Goal: Transaction & Acquisition: Subscribe to service/newsletter

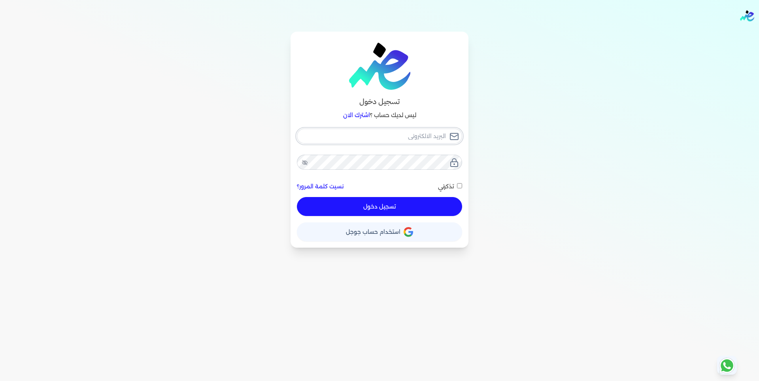
type input "[EMAIL_ADDRESS][DOMAIN_NAME]"
click at [424, 153] on div "[EMAIL_ADDRESS][DOMAIN_NAME] نسيت كلمة المرور؟ تذكرني تسجيل دخول" at bounding box center [379, 172] width 165 height 88
click at [291, 163] on div "تسجيل دخول ليس لديك حساب ؟ اشترك الان It@elshaheengroup.com نسيت كلمة المرور؟ ت…" at bounding box center [379, 140] width 178 height 216
click at [302, 162] on icon at bounding box center [305, 162] width 6 height 6
click at [244, 152] on div "تسجيل دخول ليس لديك حساب ؟ اشترك الان It@elshaheengroup.com نسيت كلمة المرور؟ ت…" at bounding box center [379, 140] width 607 height 216
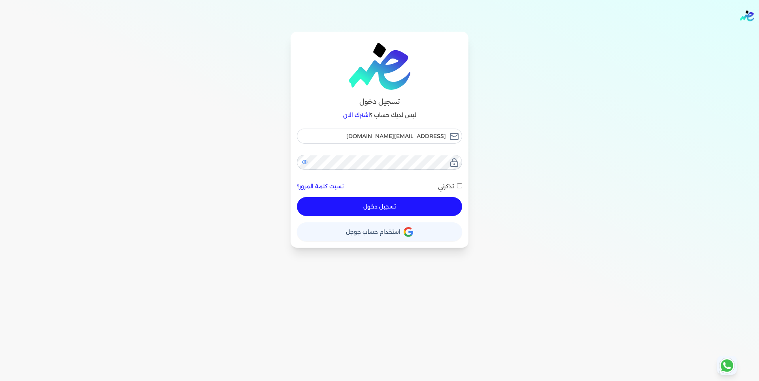
click at [306, 162] on icon at bounding box center [305, 161] width 6 height 5
click at [454, 185] on span at bounding box center [455, 186] width 3 height 10
click at [457, 185] on input "تذكرني" at bounding box center [459, 185] width 5 height 5
checkbox input "true"
click at [431, 202] on button "تسجيل دخول" at bounding box center [379, 206] width 165 height 19
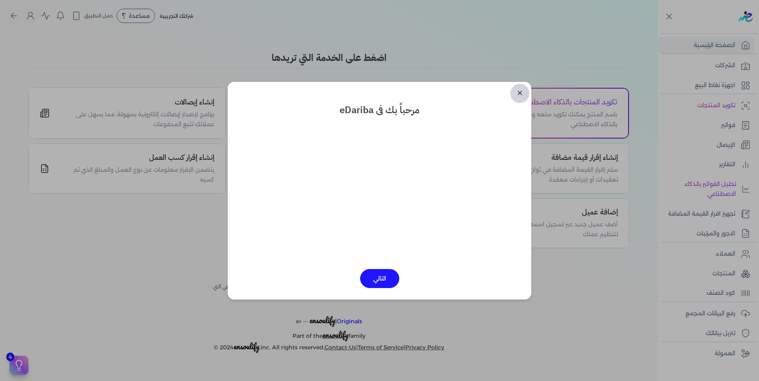
click at [525, 90] on link "✕" at bounding box center [519, 93] width 19 height 19
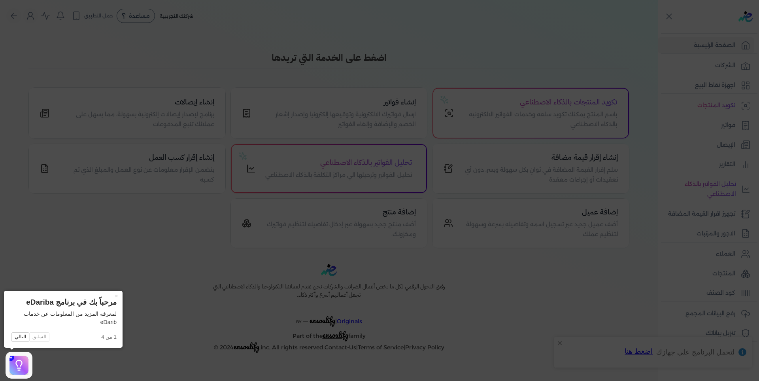
click at [554, 47] on icon at bounding box center [379, 190] width 759 height 381
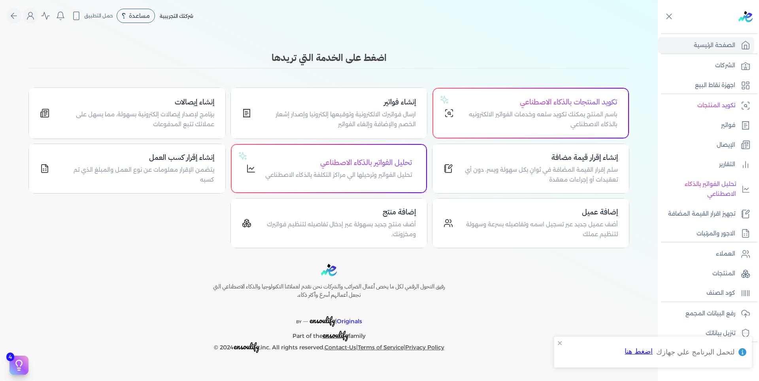
click at [39, 20] on div "لا يوجد اشعارات مرحباً Mostafa elsharkawy It@elshaheengroup.com الاشتراك المستخ…" at bounding box center [45, 15] width 45 height 15
click at [30, 14] on icon "Global" at bounding box center [30, 15] width 9 height 9
click at [31, 15] on icon "Global" at bounding box center [30, 15] width 9 height 9
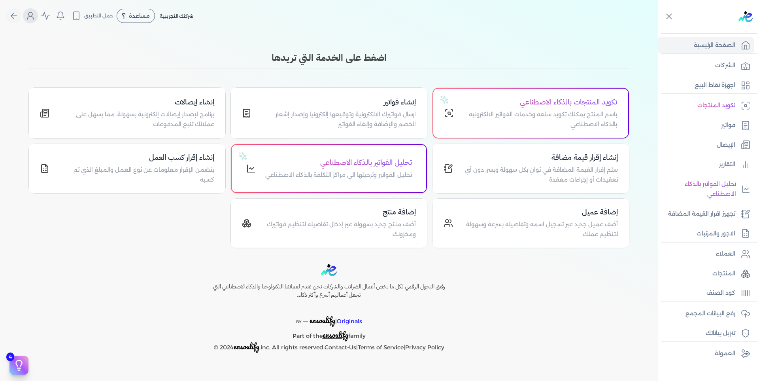
click at [32, 13] on icon "Global" at bounding box center [30, 15] width 9 height 9
click at [25, 13] on button "Global" at bounding box center [30, 15] width 15 height 15
click at [36, 15] on button "Global" at bounding box center [30, 15] width 15 height 15
click at [82, 65] on link "الاشتراك" at bounding box center [73, 68] width 95 height 16
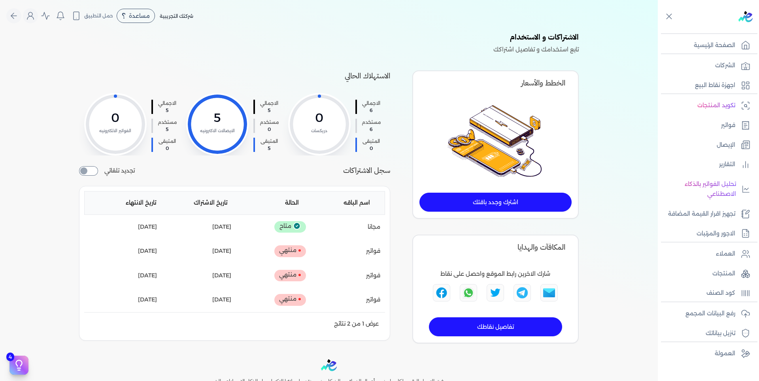
click at [524, 203] on link "اشترك وجدد باقتك" at bounding box center [495, 201] width 152 height 19
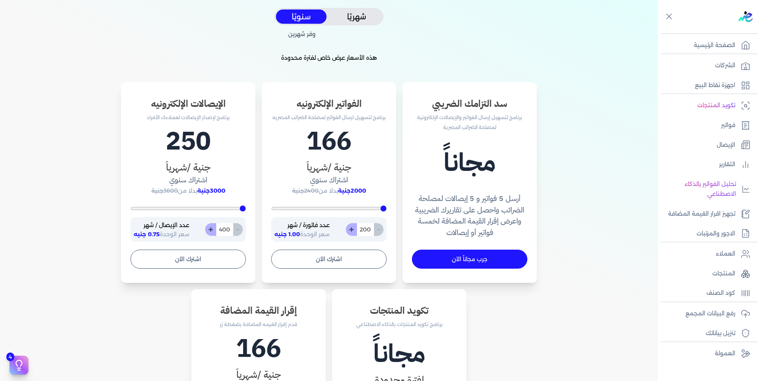
scroll to position [198, 0]
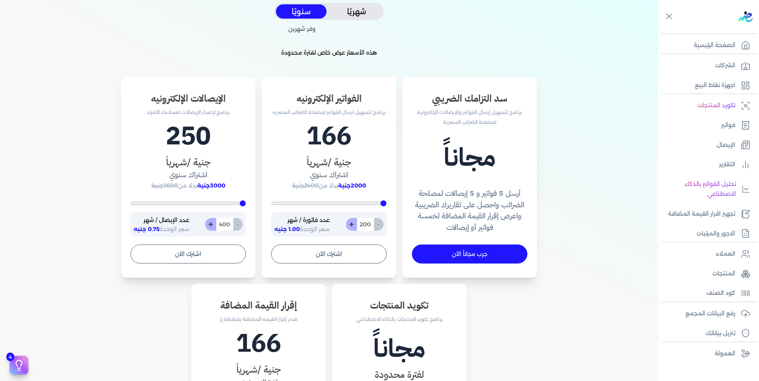
click at [375, 15] on button "شهريًا" at bounding box center [356, 11] width 51 height 15
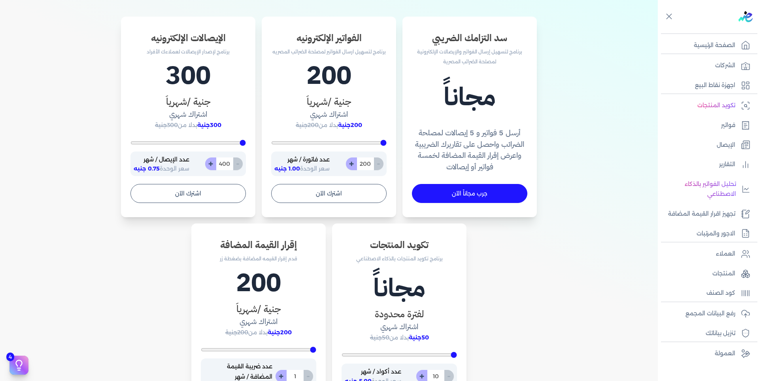
scroll to position [237, 0]
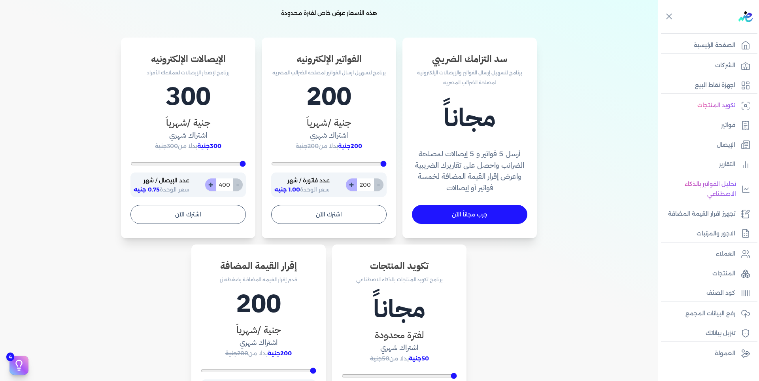
click at [356, 183] on button "+" at bounding box center [351, 184] width 11 height 13
type input "201"
click at [356, 183] on button "+" at bounding box center [351, 184] width 11 height 13
type input "202"
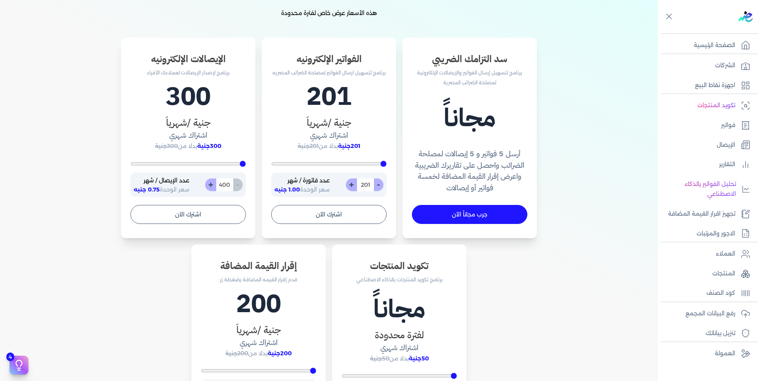
type input "202"
click at [356, 183] on button "+" at bounding box center [351, 184] width 11 height 13
type input "203"
click at [356, 183] on button "+" at bounding box center [351, 184] width 11 height 13
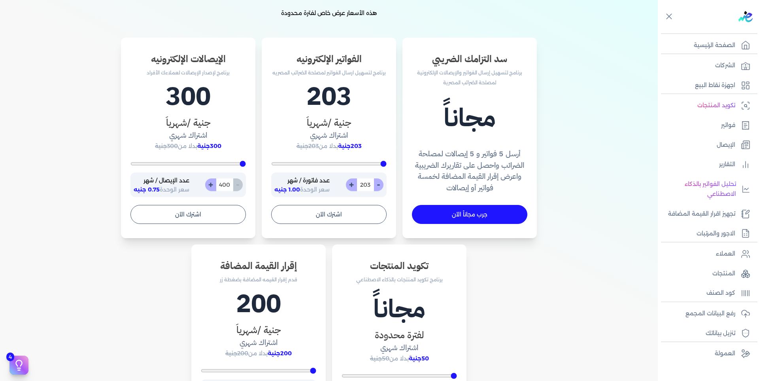
type input "204"
click at [356, 183] on button "+" at bounding box center [351, 184] width 11 height 13
type input "205"
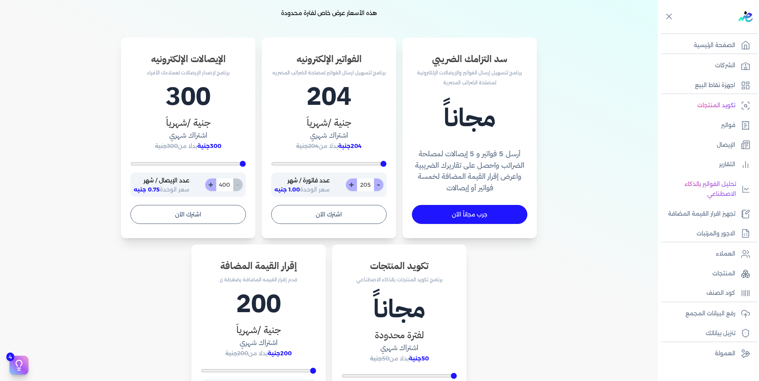
click at [356, 183] on button "+" at bounding box center [351, 184] width 11 height 13
type input "206"
type input "374"
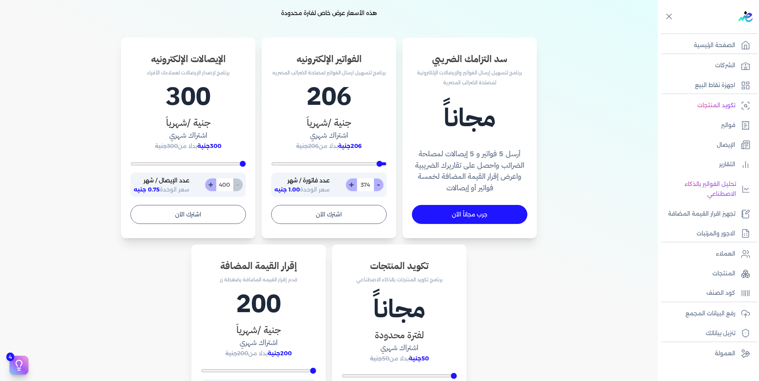
type input "409"
type input "496"
type input "600"
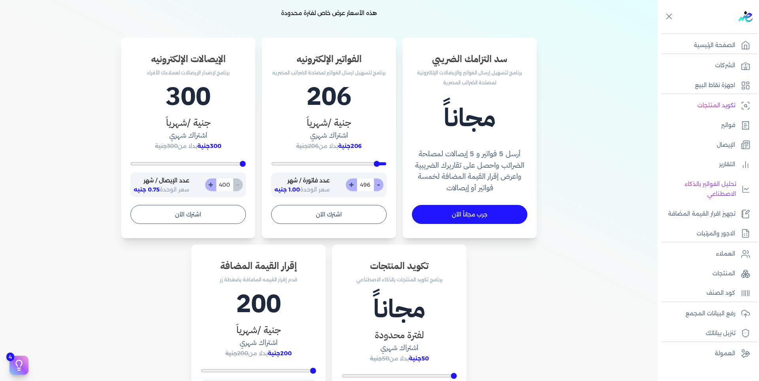
type input "600"
type input "670"
type input "757"
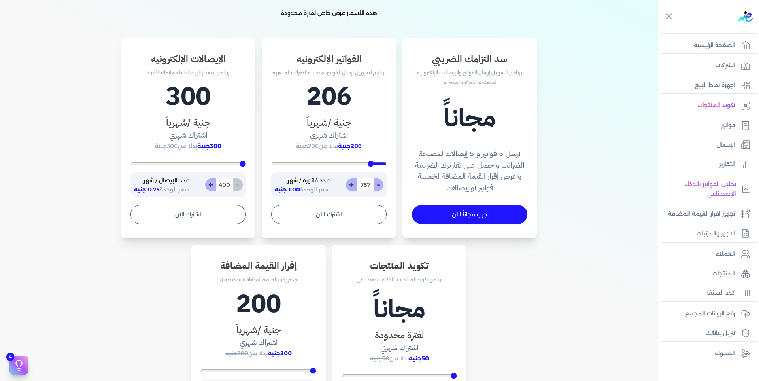
type input "809"
type input "878"
type input "913"
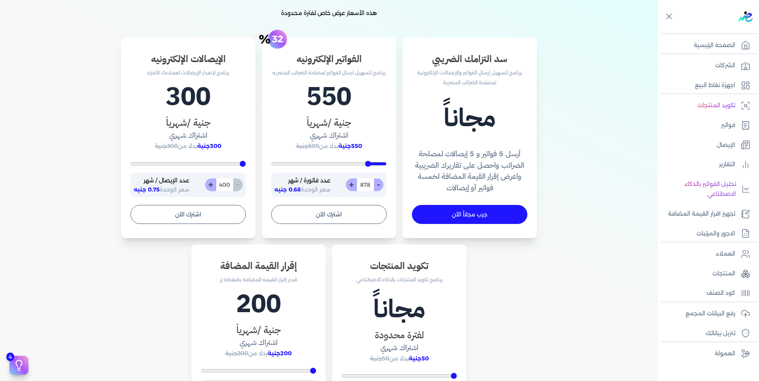
type input "913"
type input "965"
drag, startPoint x: 383, startPoint y: 165, endPoint x: 363, endPoint y: 164, distance: 20.6
type input "1122"
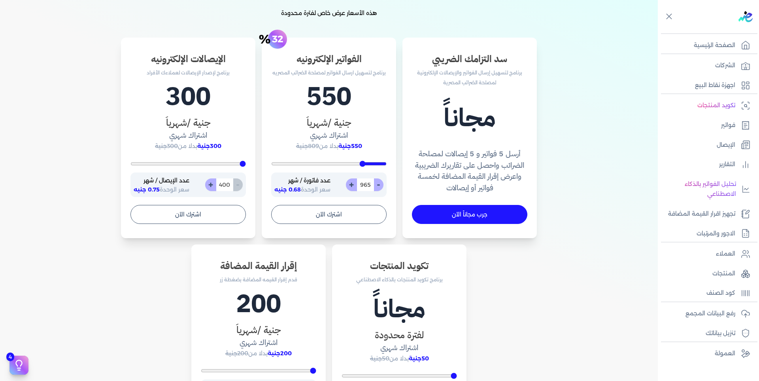
click at [364, 164] on input "range" at bounding box center [328, 163] width 115 height 3
type input "1122"
click at [386, 183] on div "- 1122 + عدد فاتورة / شهر سعر الوحدة 0.52 جنيه" at bounding box center [328, 184] width 115 height 25
click at [383, 183] on button "-" at bounding box center [378, 184] width 10 height 13
type input "1121"
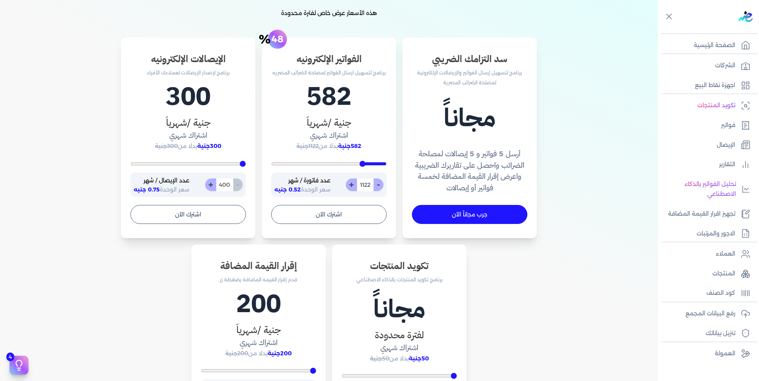
type input "1121"
click at [383, 183] on button "-" at bounding box center [378, 184] width 10 height 13
type input "1120"
click at [383, 183] on button "-" at bounding box center [378, 184] width 10 height 13
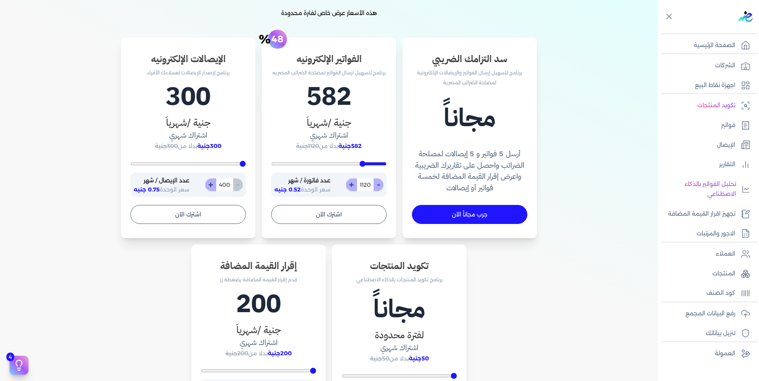
type input "1119"
click at [383, 183] on button "-" at bounding box center [378, 184] width 10 height 13
type input "1118"
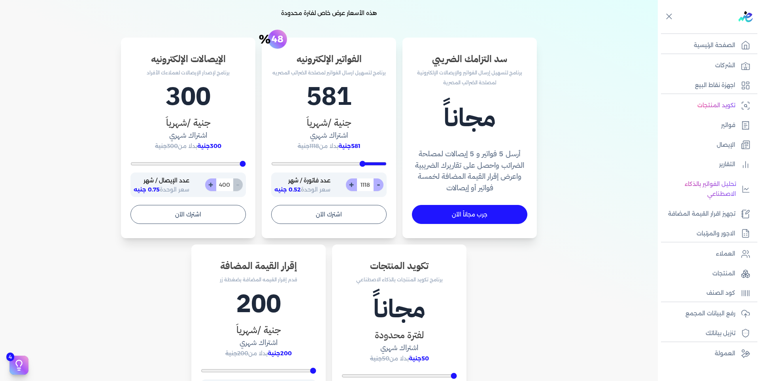
click at [383, 183] on button "-" at bounding box center [378, 184] width 10 height 13
type input "1117"
click at [383, 183] on button "-" at bounding box center [378, 184] width 10 height 13
type input "1116"
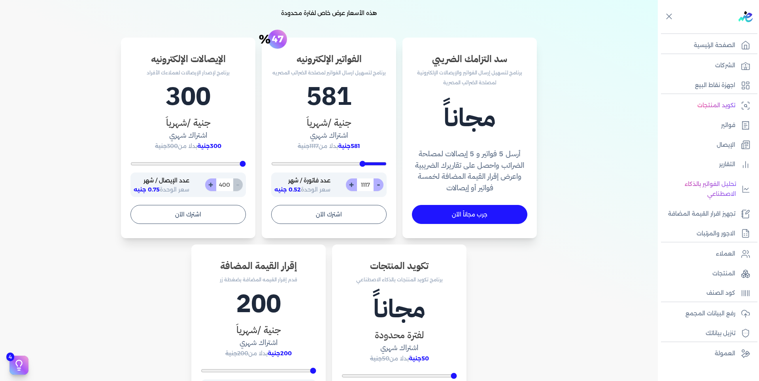
type input "1116"
click at [383, 183] on button "-" at bounding box center [378, 184] width 10 height 13
type input "1115"
click at [383, 183] on button "-" at bounding box center [378, 184] width 10 height 13
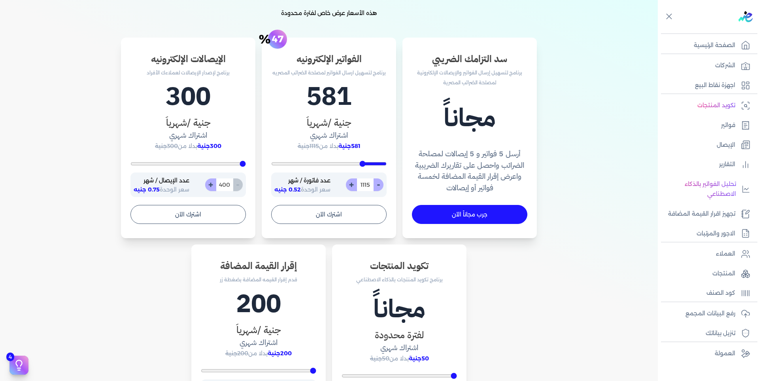
type input "1114"
type input "965"
type input "948"
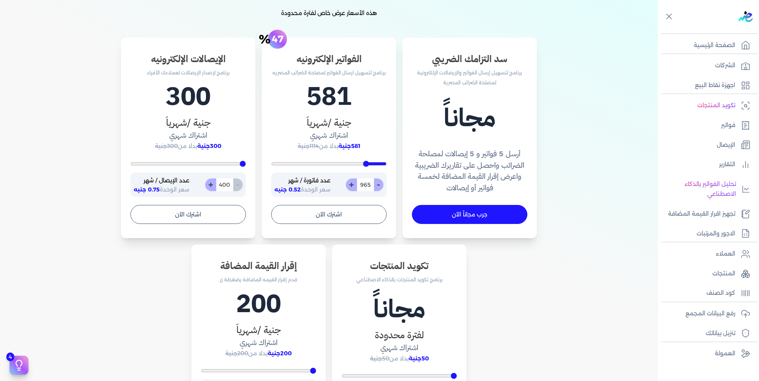
type input "948"
type input "930"
type input "896"
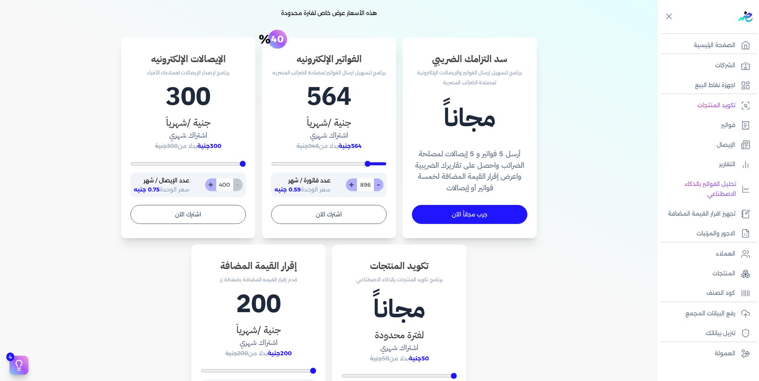
type input "878"
type input "861"
type input "809"
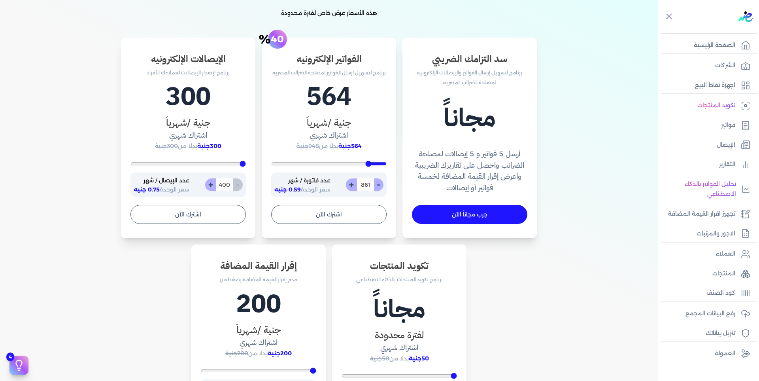
type input "809"
click at [371, 164] on input "range" at bounding box center [328, 163] width 115 height 3
type input "791"
type input "774"
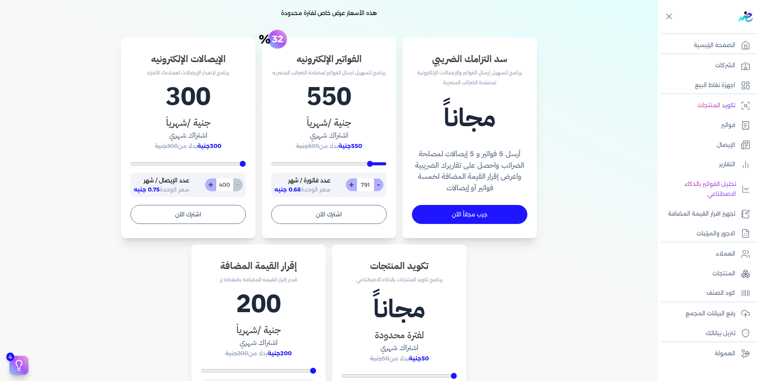
type input "774"
type input "757"
type input "739"
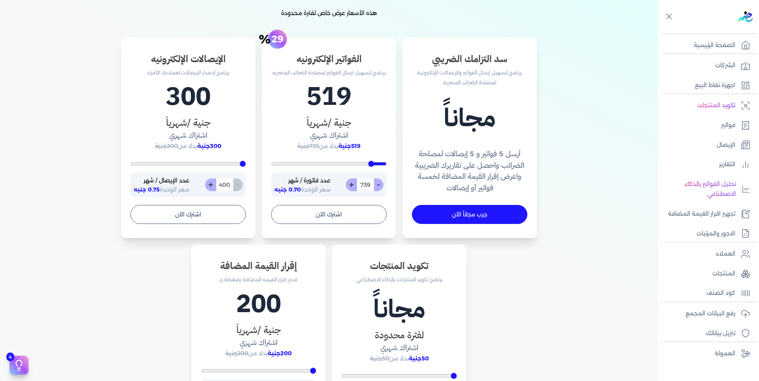
type input "704"
click at [373, 163] on input "range" at bounding box center [328, 163] width 115 height 3
click at [381, 182] on button "-" at bounding box center [378, 184] width 10 height 13
type input "703"
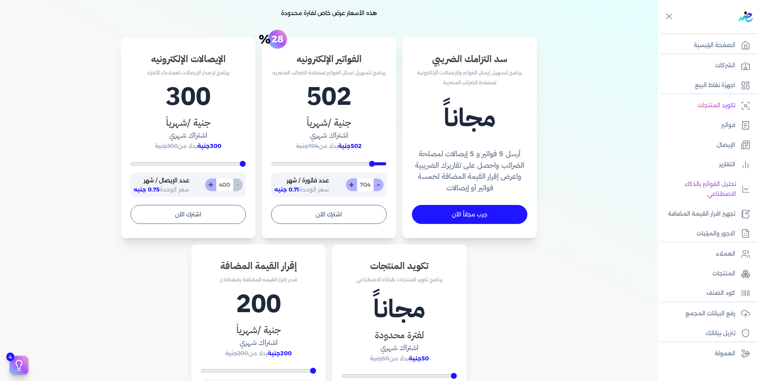
type input "703"
click at [381, 183] on button "-" at bounding box center [378, 184] width 10 height 13
type input "702"
click at [377, 189] on button "-" at bounding box center [378, 184] width 10 height 13
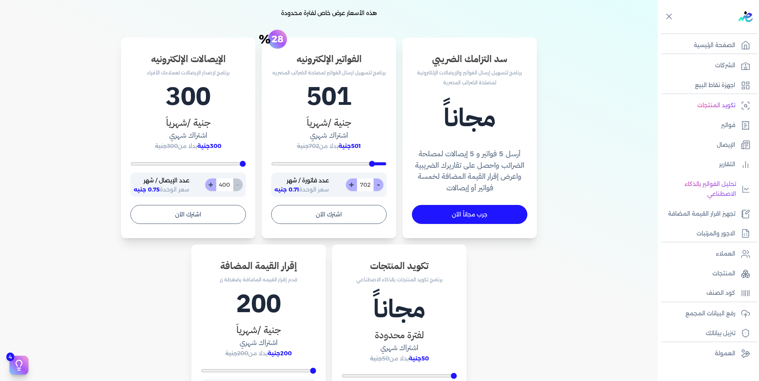
type input "701"
click at [366, 184] on input "701" at bounding box center [364, 184] width 17 height 13
click at [388, 121] on div "الفواتير الإلكترونيه برنامج لتسهيل ارسال الفواتير لمصلحة الضرائب المصريه 500 جن…" at bounding box center [329, 138] width 134 height 201
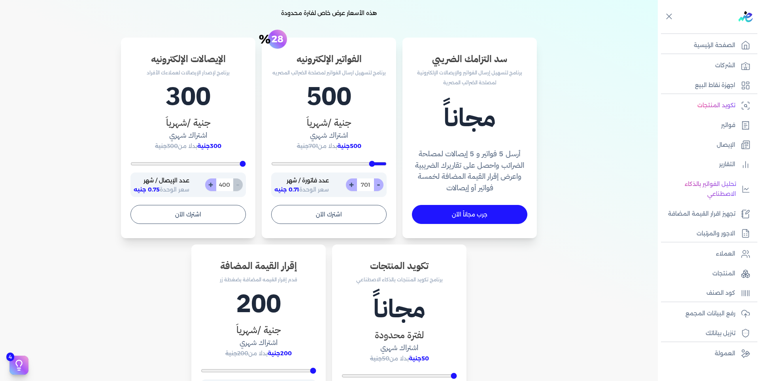
click at [351, 183] on button "+" at bounding box center [351, 184] width 11 height 13
type input "702"
click at [351, 183] on button "+" at bounding box center [351, 184] width 11 height 13
type input "703"
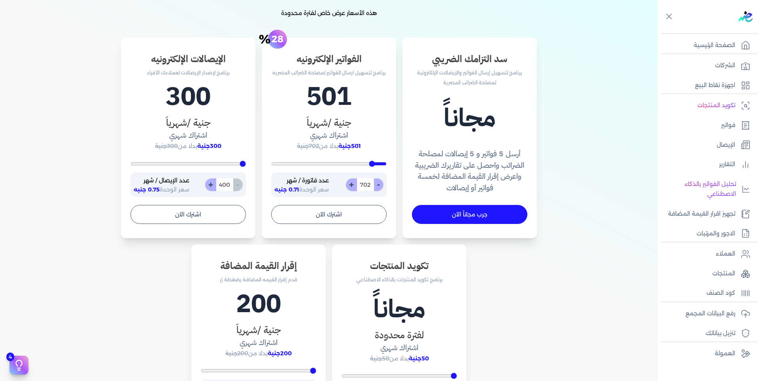
type input "703"
click at [377, 184] on button "-" at bounding box center [378, 184] width 10 height 13
type input "702"
click at [377, 184] on button "-" at bounding box center [378, 184] width 10 height 13
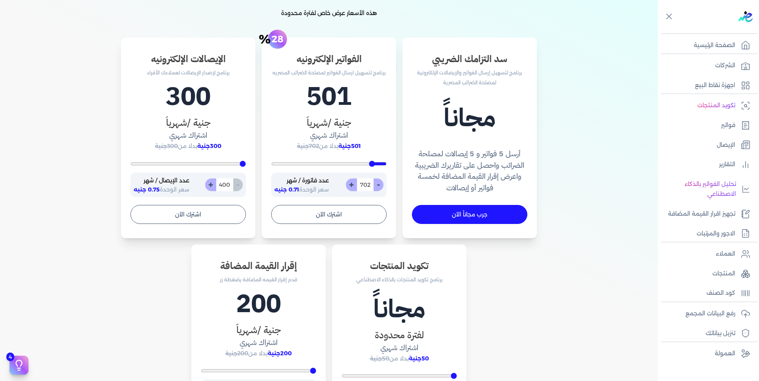
type input "701"
click at [377, 184] on button "-" at bounding box center [378, 184] width 10 height 13
type input "700"
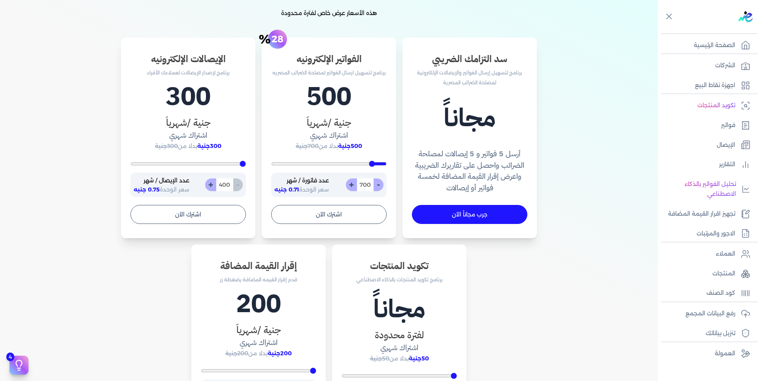
click at [377, 184] on button "-" at bounding box center [378, 184] width 10 height 13
type input "699"
click at [352, 185] on button "+" at bounding box center [351, 184] width 11 height 13
type input "700"
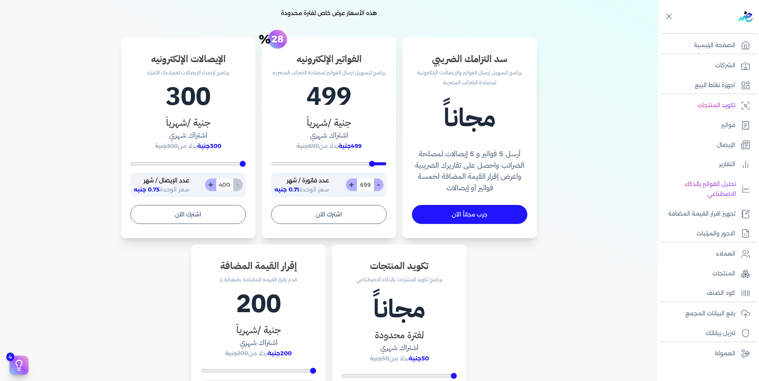
type input "700"
click at [352, 185] on button "+" at bounding box center [351, 184] width 11 height 13
type input "701"
click at [330, 209] on button "اشترك الآن" at bounding box center [328, 214] width 115 height 19
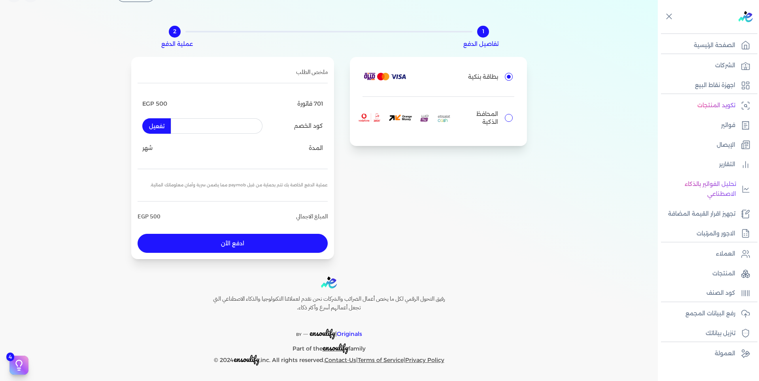
scroll to position [21, 0]
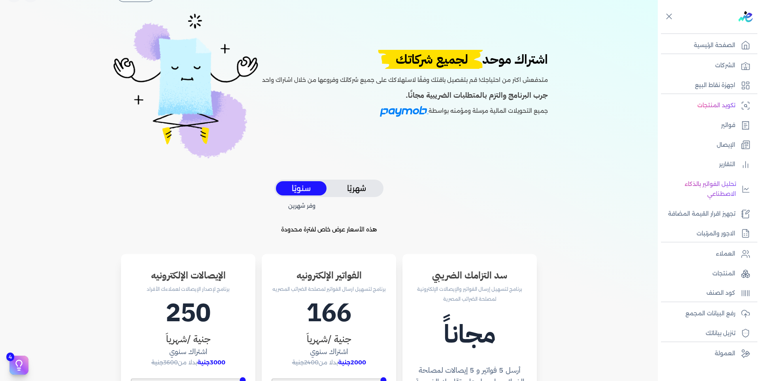
click at [364, 185] on button "شهريًا" at bounding box center [356, 188] width 51 height 15
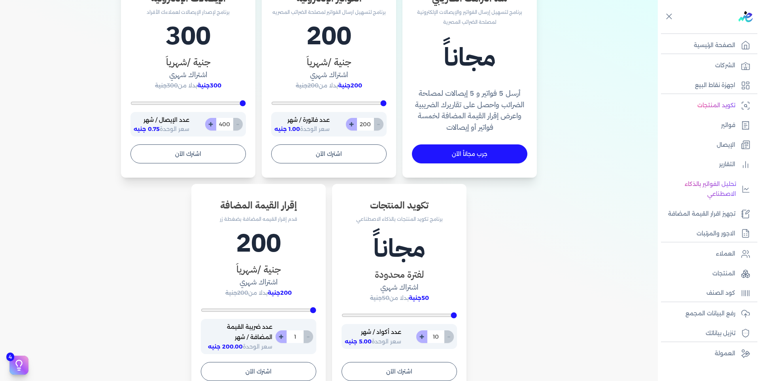
type input "322"
type input "391"
type input "530"
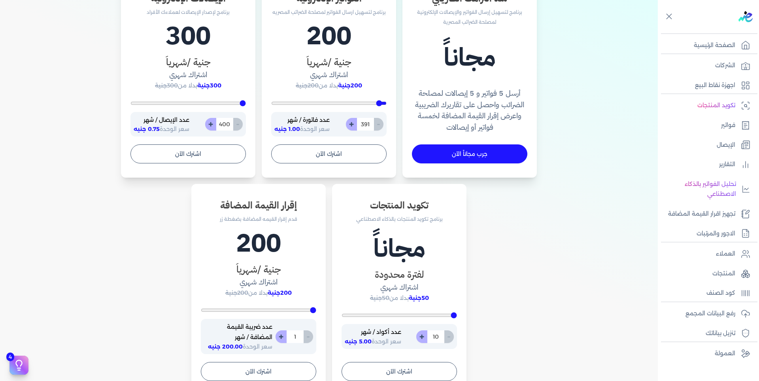
type input "530"
type input "635"
type input "757"
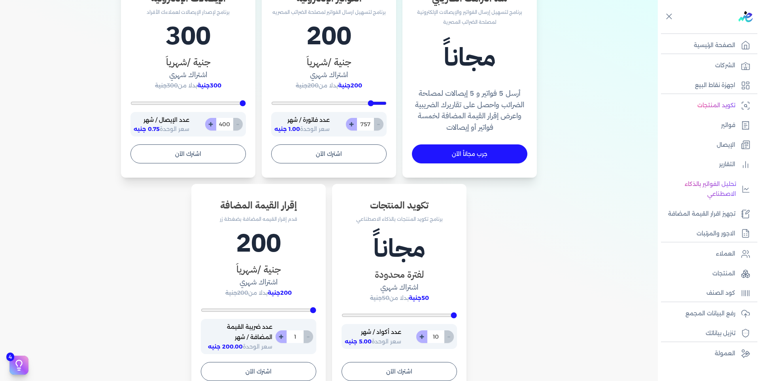
type input "791"
type input "896"
type input "913"
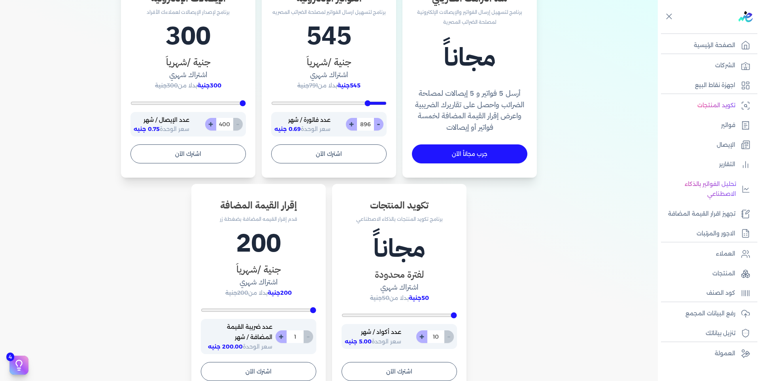
type input "913"
type input "1000"
type input "1017"
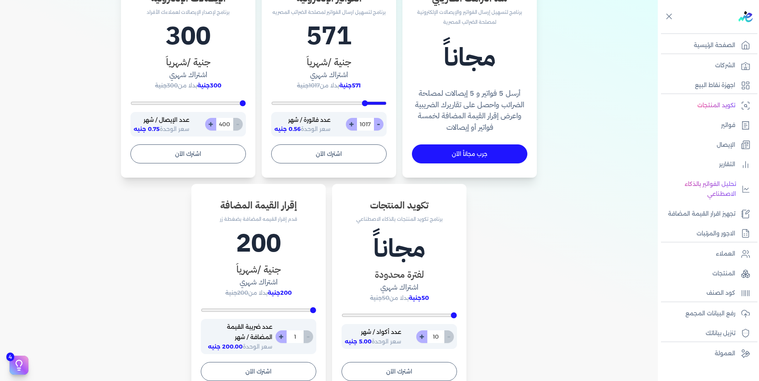
type input "1035"
type input "1052"
type input "1070"
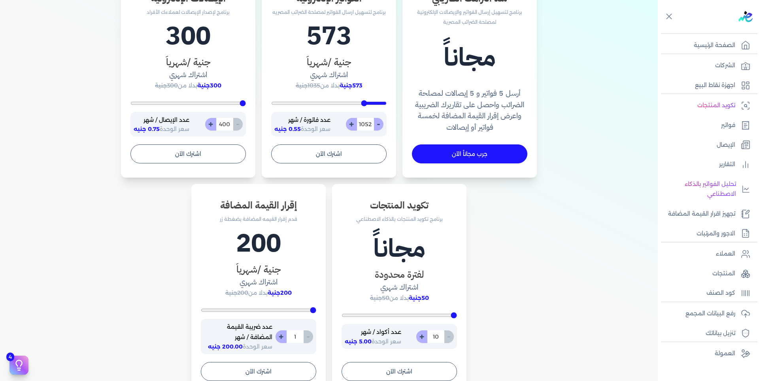
type input "1070"
type input "1087"
type input "1157"
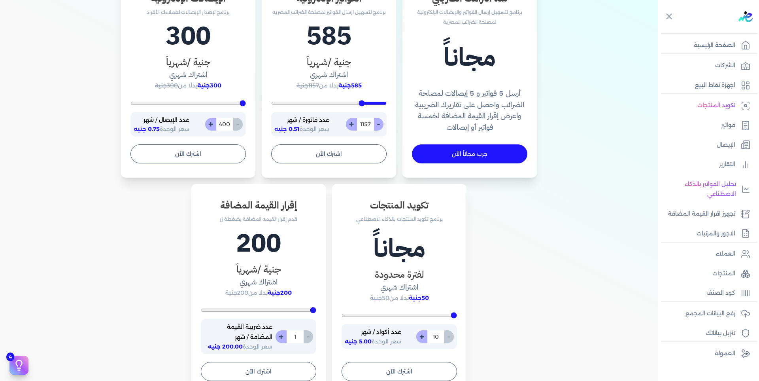
type input "1087"
type input "1070"
type input "1052"
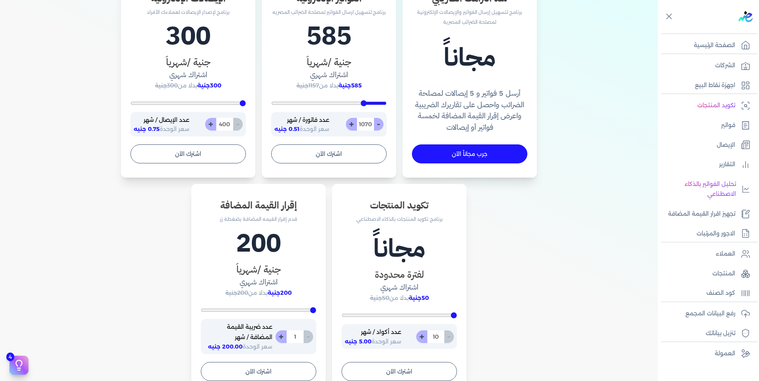
type input "1052"
type input "1017"
type input "1000"
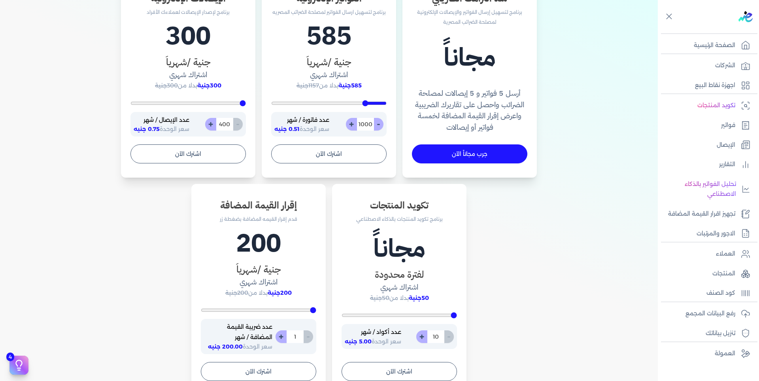
type input "965"
type input "930"
type input "896"
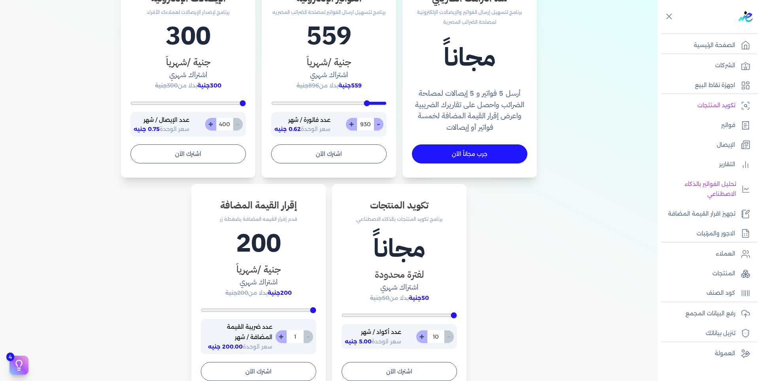
type input "896"
type input "878"
type input "861"
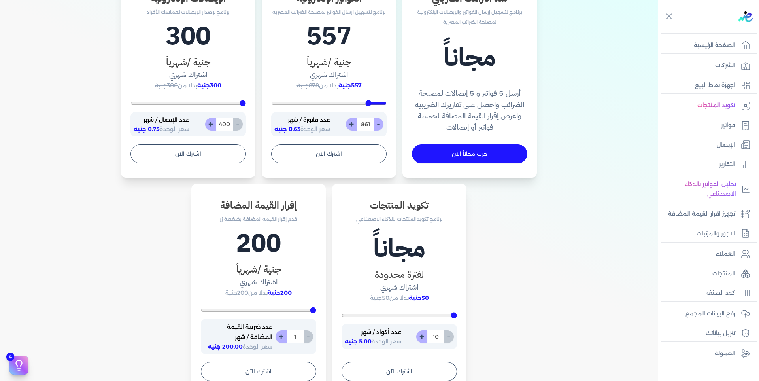
type input "826"
type input "809"
type input "791"
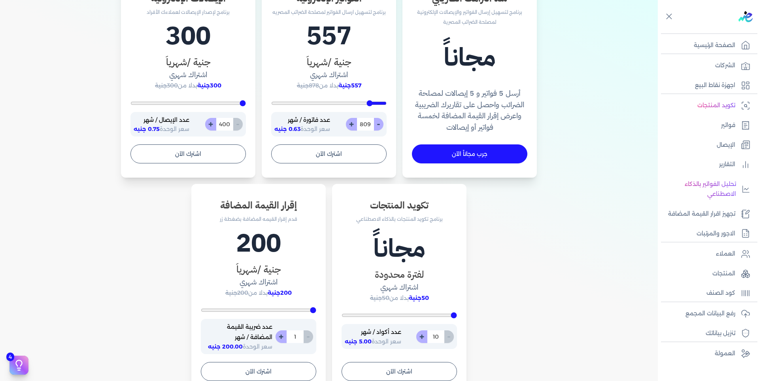
type input "791"
type input "774"
type input "757"
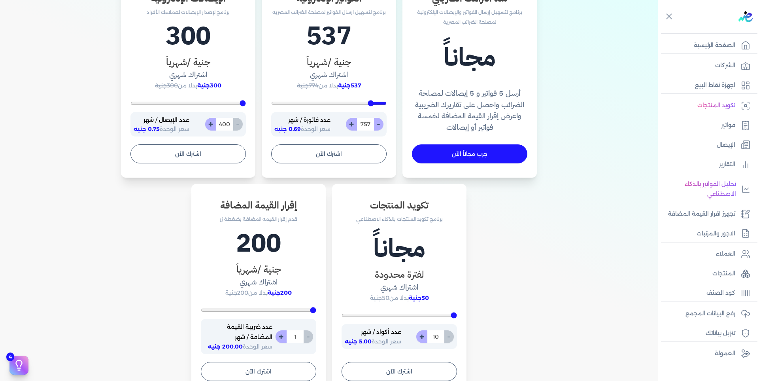
type input "739"
type input "704"
drag, startPoint x: 383, startPoint y: 103, endPoint x: 373, endPoint y: 104, distance: 9.2
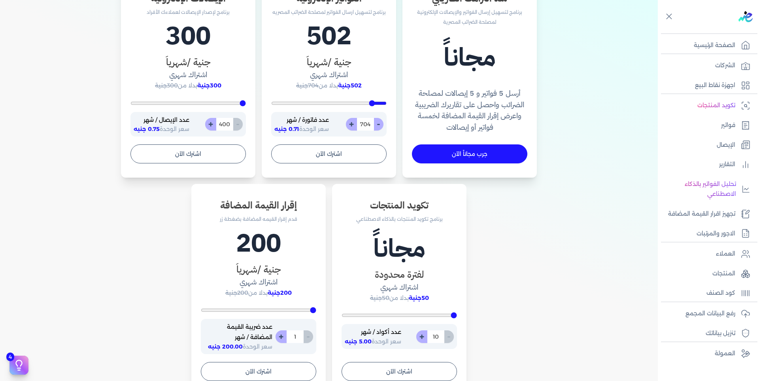
click at [373, 104] on input "range" at bounding box center [328, 103] width 115 height 3
click at [380, 122] on button "-" at bounding box center [378, 124] width 10 height 13
type input "703"
click at [380, 125] on button "-" at bounding box center [378, 124] width 10 height 13
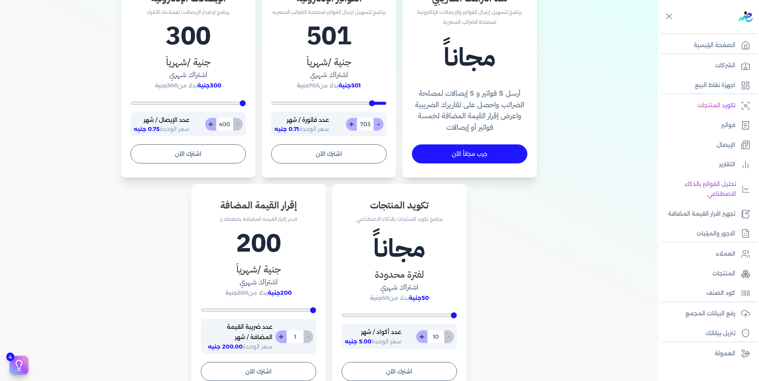
type input "702"
click at [380, 125] on button "-" at bounding box center [378, 124] width 10 height 13
type input "701"
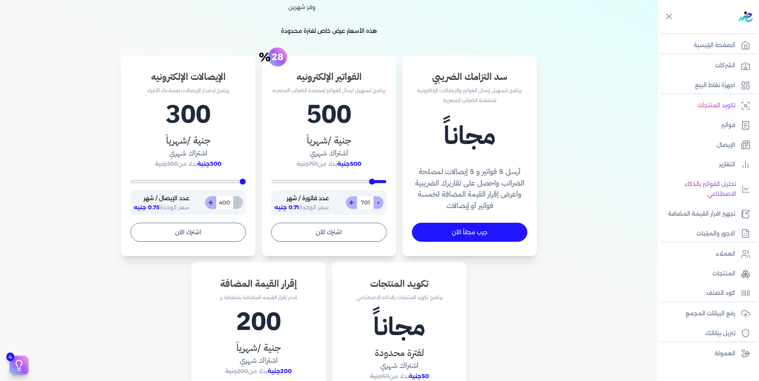
scroll to position [139, 0]
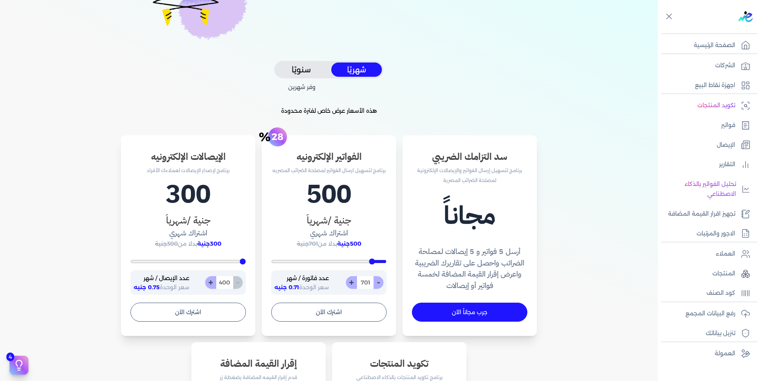
click at [383, 284] on button "-" at bounding box center [378, 282] width 10 height 13
type input "700"
click at [353, 280] on button "+" at bounding box center [351, 282] width 11 height 13
type input "701"
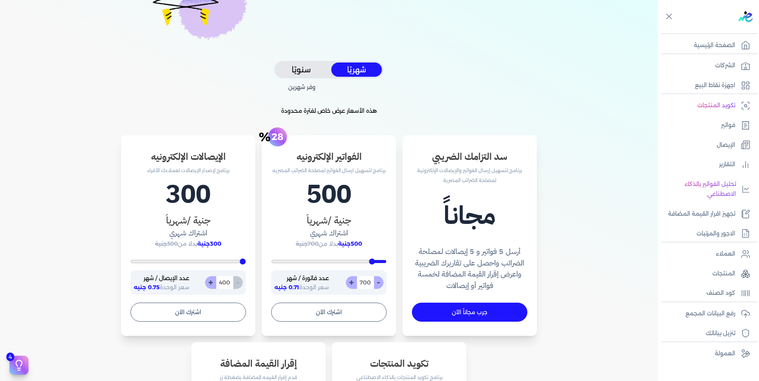
type input "701"
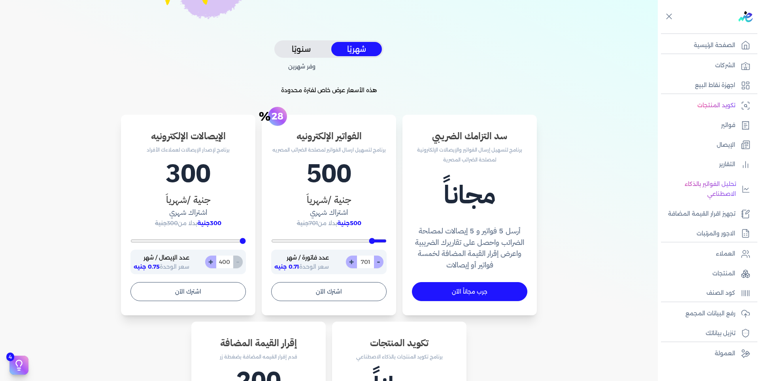
scroll to position [179, 0]
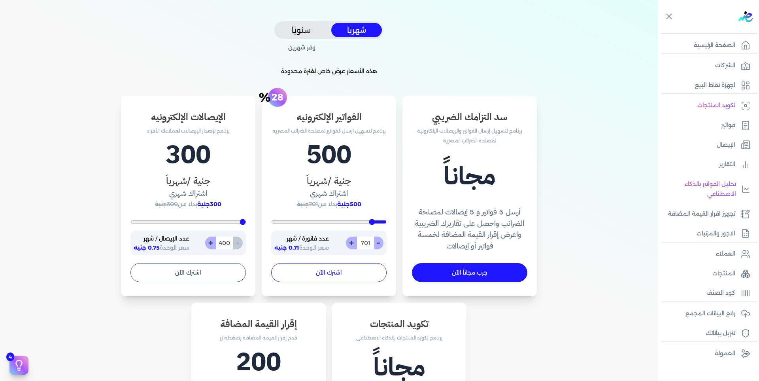
click at [351, 269] on button "اشترك الآن" at bounding box center [328, 272] width 115 height 19
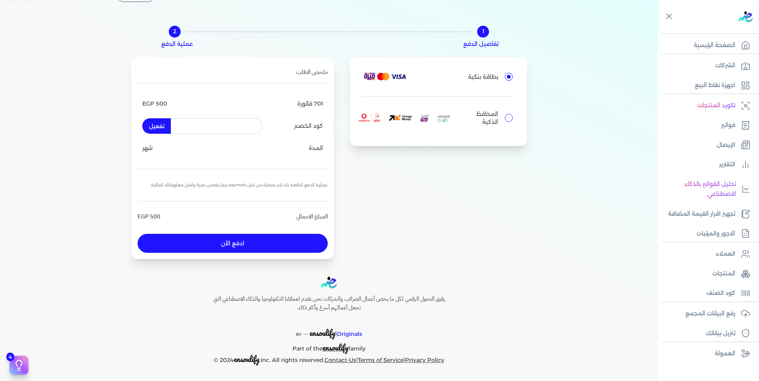
scroll to position [21, 0]
click at [513, 120] on div "بطاقة بنكية المحافظ الذكية رقم المحفظة" at bounding box center [438, 101] width 177 height 89
click at [502, 116] on label "المحافظ الذكية" at bounding box center [438, 118] width 152 height 30
click at [505, 116] on input "المحافظ الذكية" at bounding box center [509, 118] width 8 height 8
radio input "true"
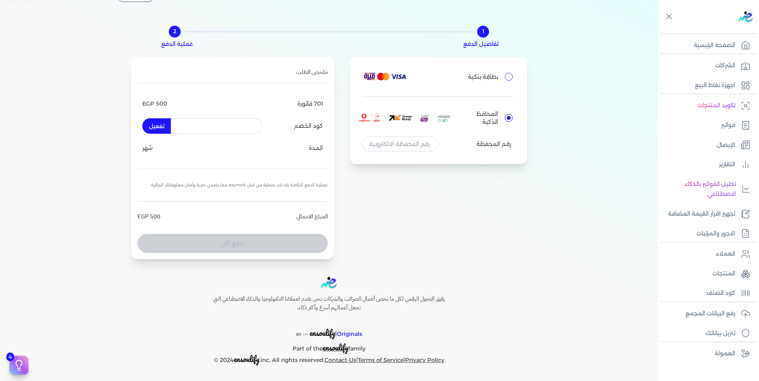
click at [404, 134] on div "بطاقة بنكية المحافظ الذكية رقم المحفظة" at bounding box center [438, 110] width 177 height 107
click at [403, 139] on input "tel" at bounding box center [400, 143] width 76 height 15
click at [403, 141] on input "tel" at bounding box center [400, 143] width 76 height 15
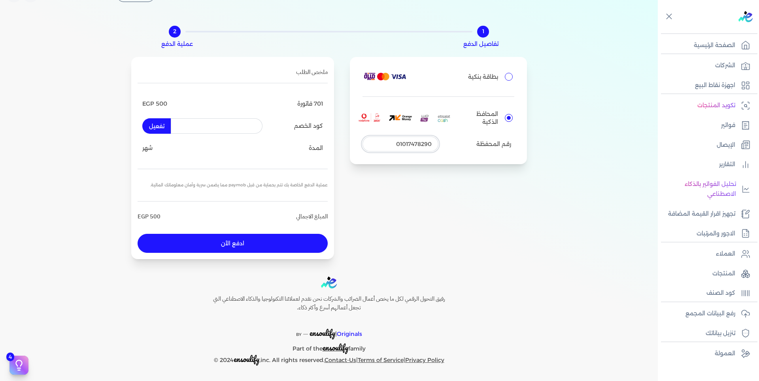
type input "01017478290"
click at [277, 243] on button "ادفع الأن" at bounding box center [233, 243] width 190 height 19
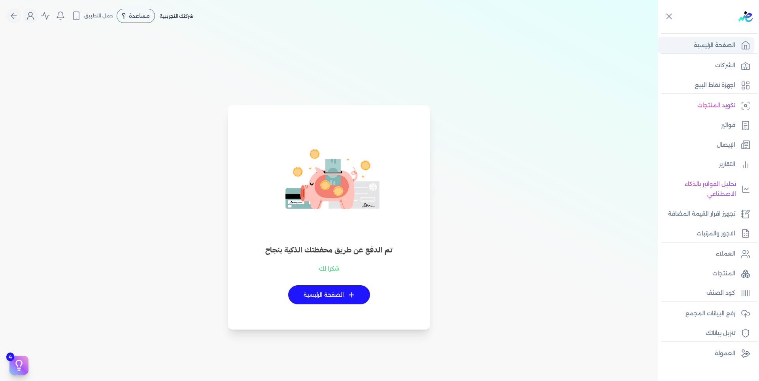
click at [730, 48] on p "الصفحة الرئيسية" at bounding box center [714, 45] width 41 height 10
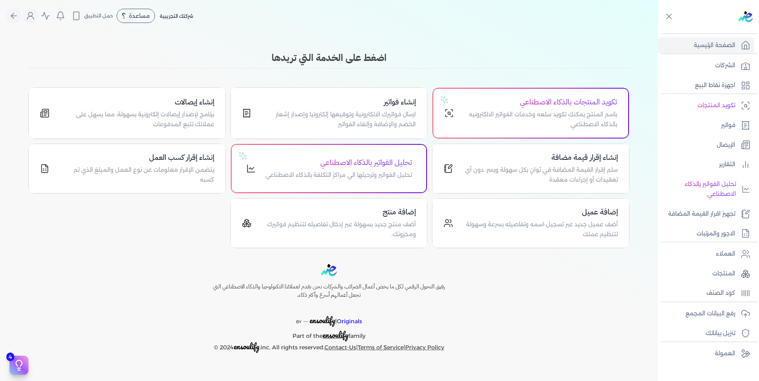
click at [565, 34] on div "Toggle Navigation الاسعار العمولات مساعدة خدمة العملاء دليل المستخدم تسجيل الدخ…" at bounding box center [329, 190] width 658 height 381
drag, startPoint x: 617, startPoint y: 37, endPoint x: 613, endPoint y: 34, distance: 5.9
click at [613, 34] on div "Toggle Navigation الاسعار العمولات مساعدة خدمة العملاء دليل المستخدم تسجيل الدخ…" at bounding box center [329, 190] width 658 height 381
